Goal: Information Seeking & Learning: Learn about a topic

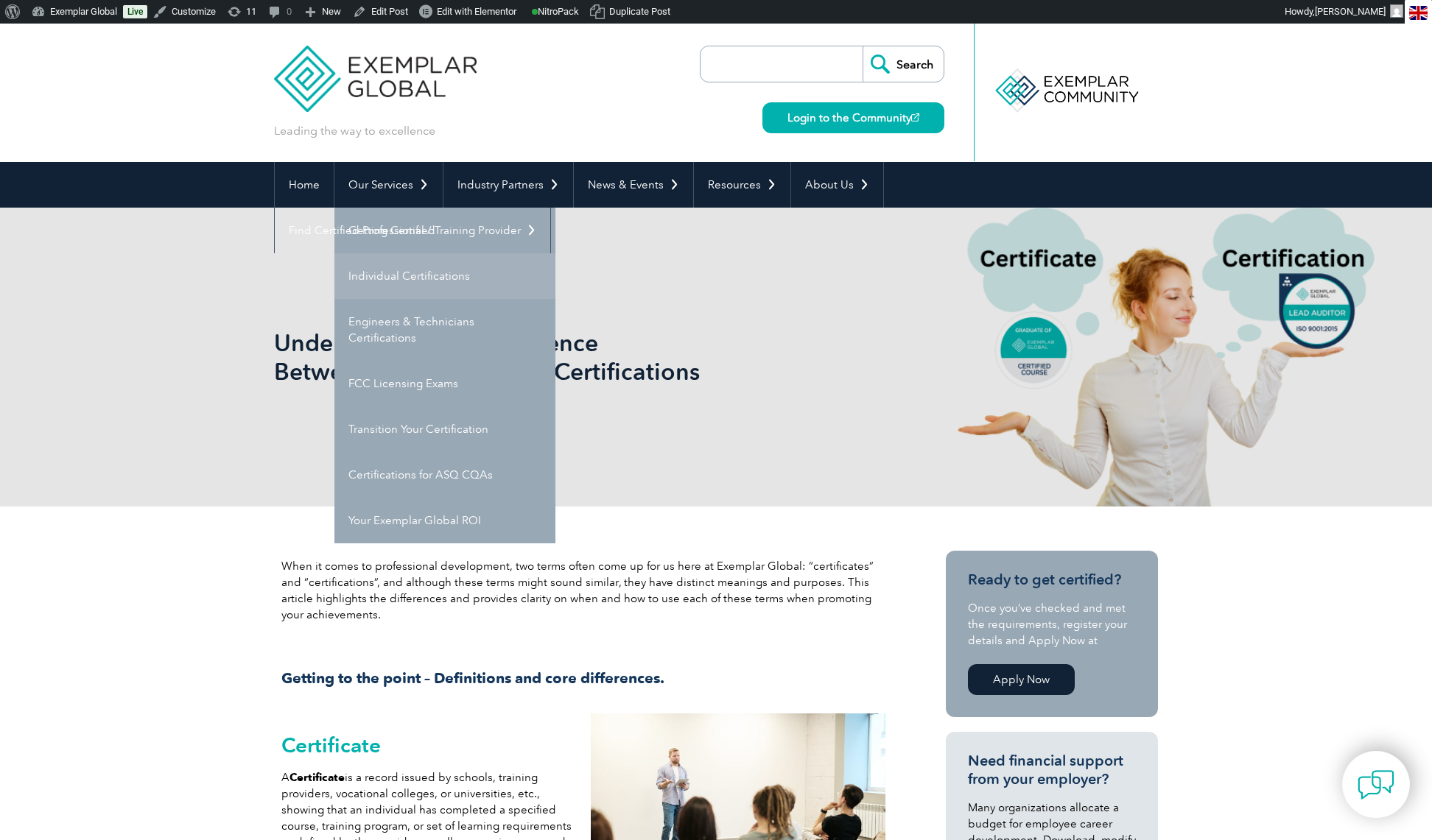
click at [395, 277] on link "Individual Certifications" at bounding box center [445, 276] width 221 height 46
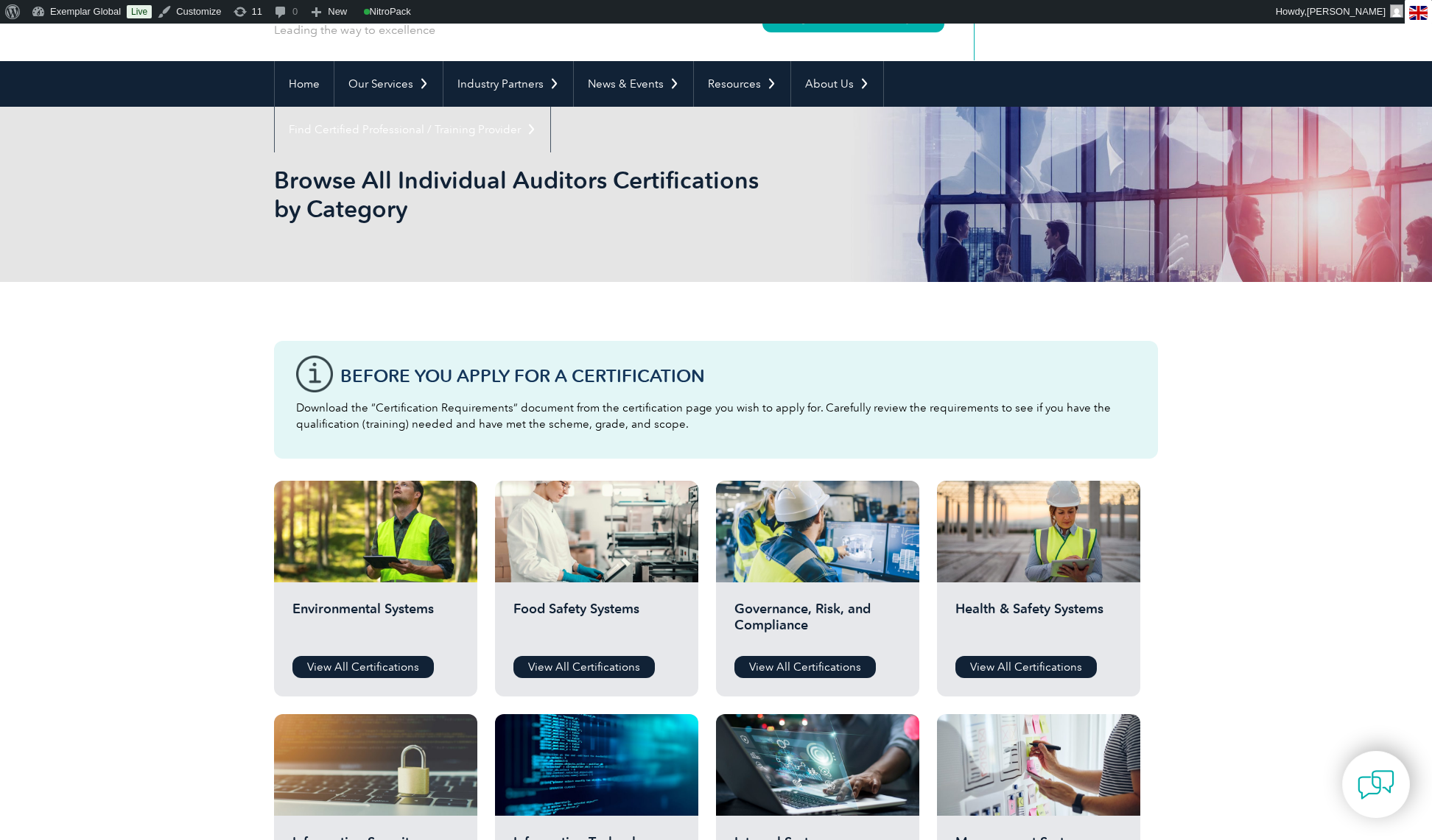
scroll to position [111, 0]
